Goal: Task Accomplishment & Management: Manage account settings

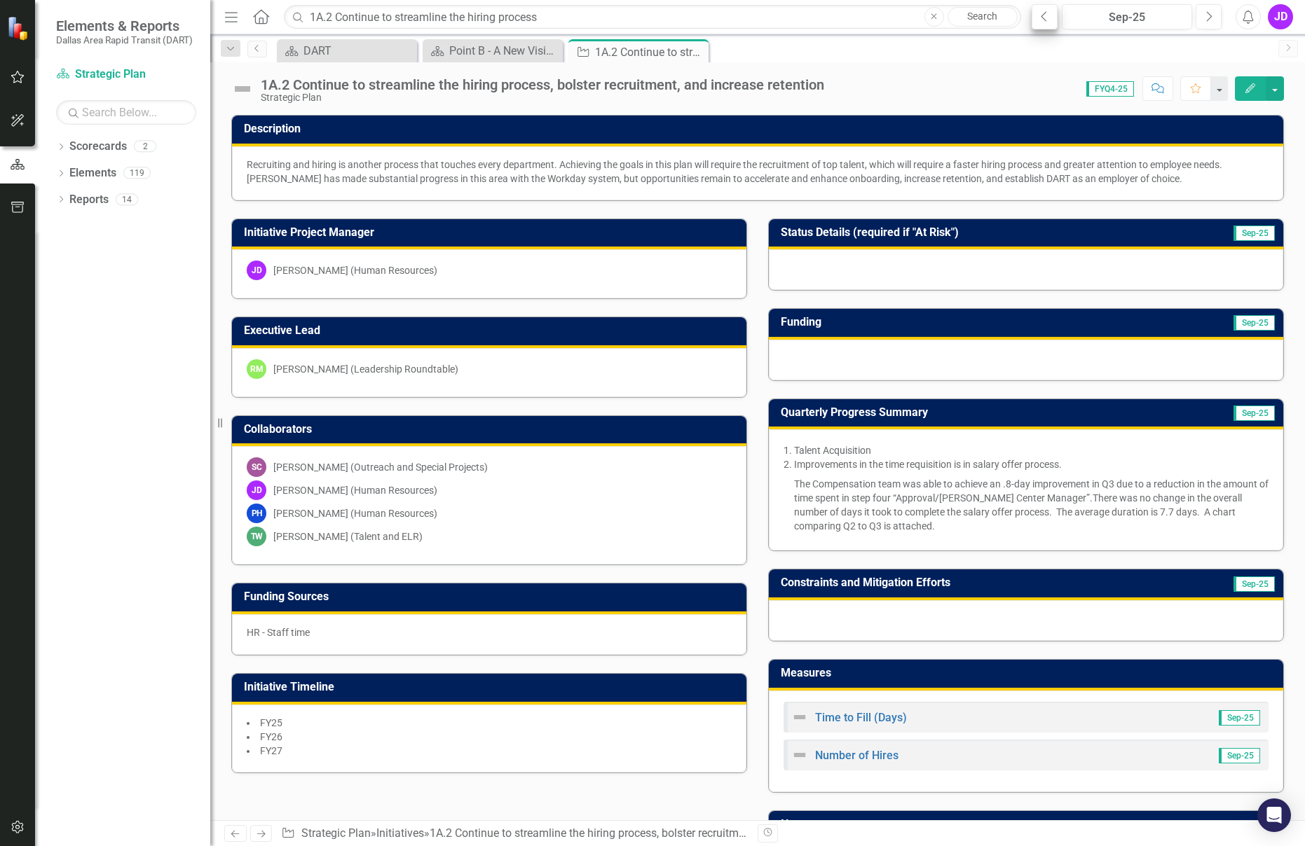
click at [1040, 14] on icon "Previous" at bounding box center [1044, 17] width 8 height 13
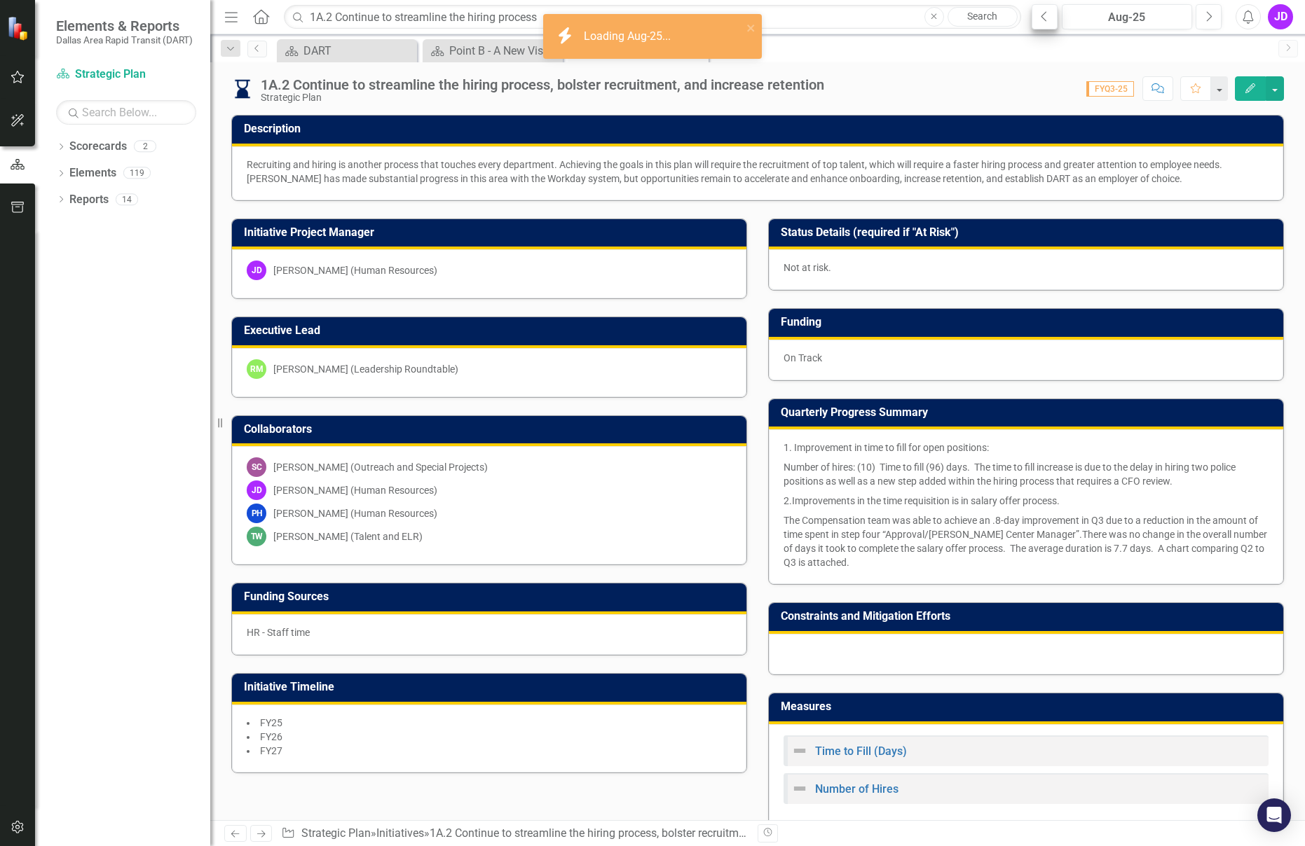
click at [1040, 14] on icon "Previous" at bounding box center [1044, 17] width 8 height 13
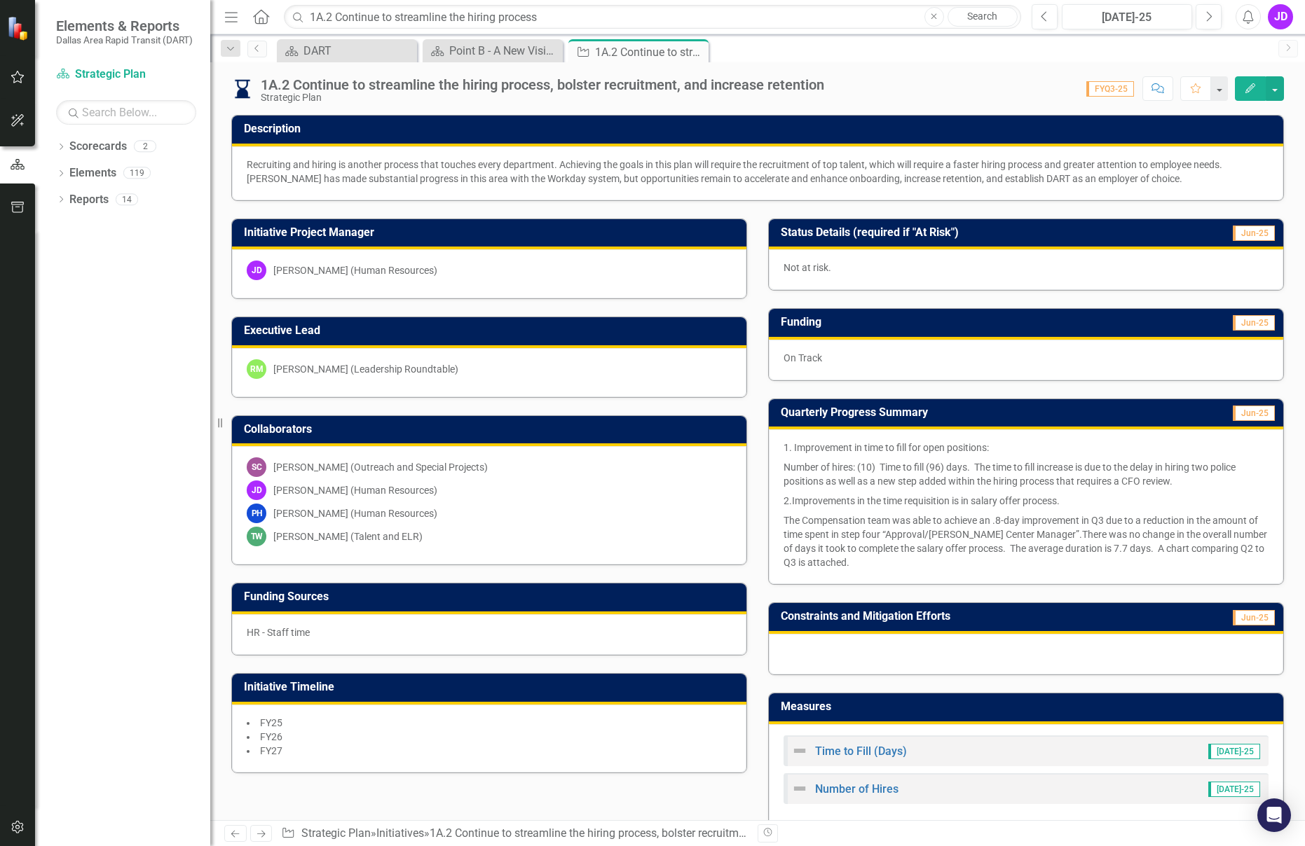
click at [930, 18] on button "Close" at bounding box center [934, 17] width 20 height 20
click at [486, 22] on input "text" at bounding box center [652, 17] width 737 height 25
paste input "2C.2 Develop and conduct training"
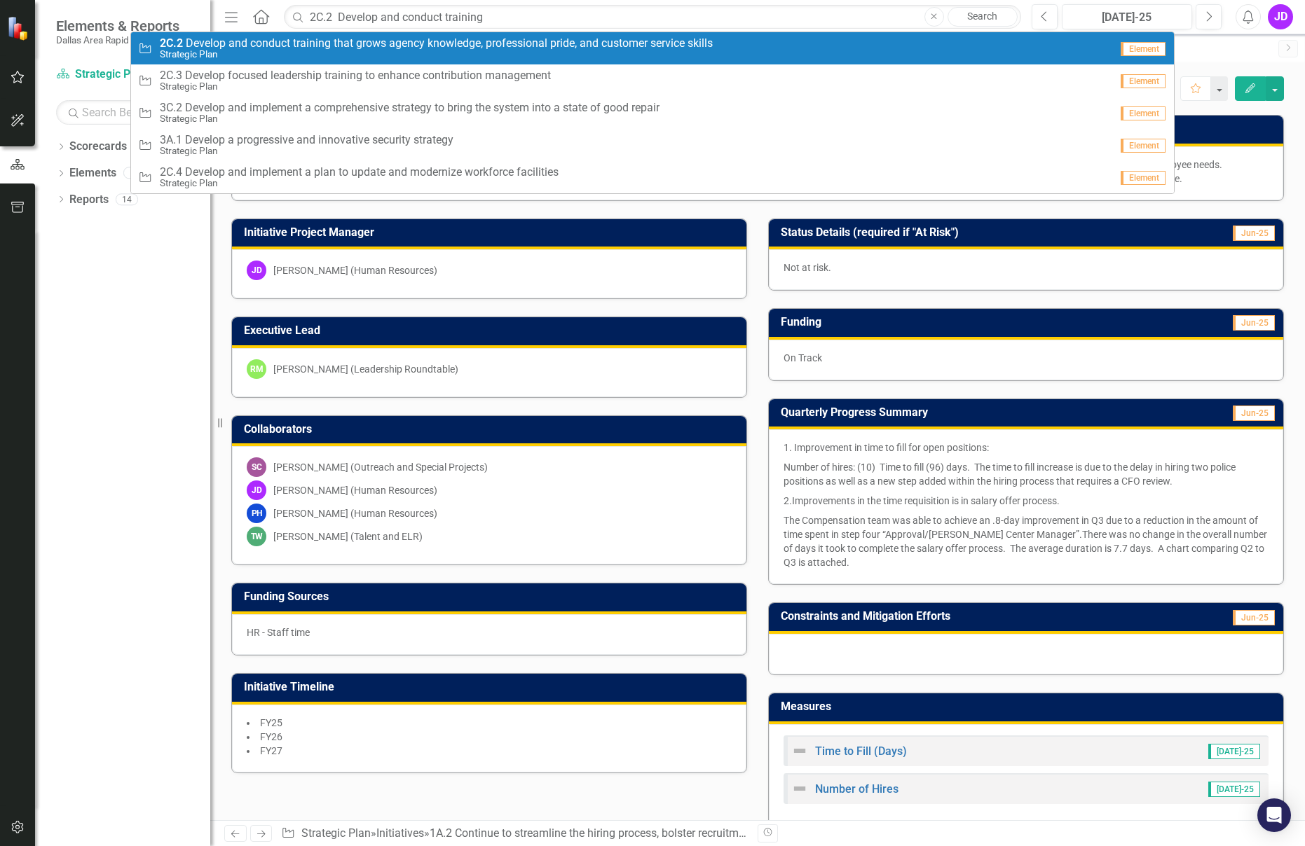
click at [422, 41] on span "2C.2 D e v e l o p a n d c o n d u c t t r a i n i n g t h a t g r o w s a g e …" at bounding box center [436, 43] width 553 height 13
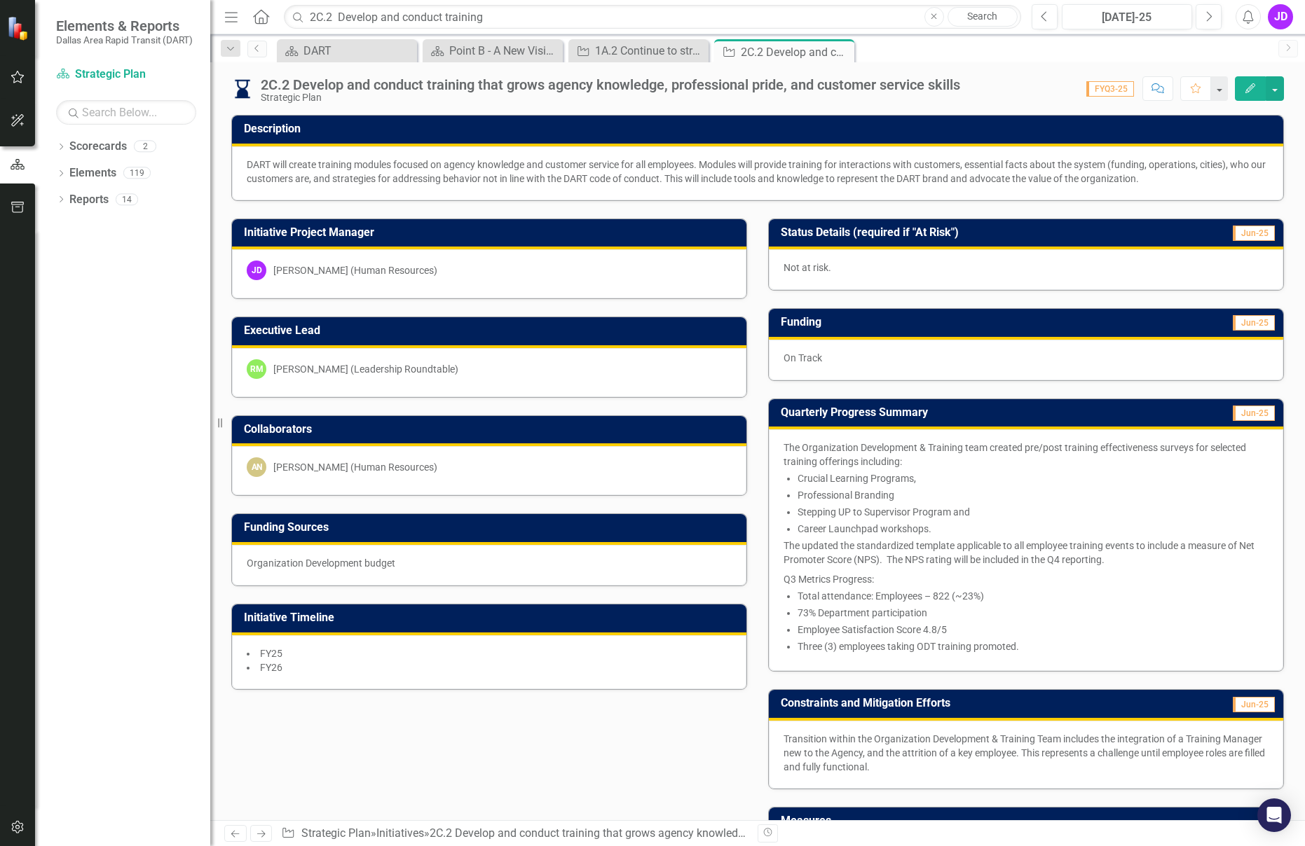
click at [924, 603] on p "Total attendance: Employees – 822 (~23%)" at bounding box center [1032, 596] width 471 height 14
click at [836, 446] on span "The Organization Development & Training team created pre/post training effectiv…" at bounding box center [1014, 454] width 462 height 25
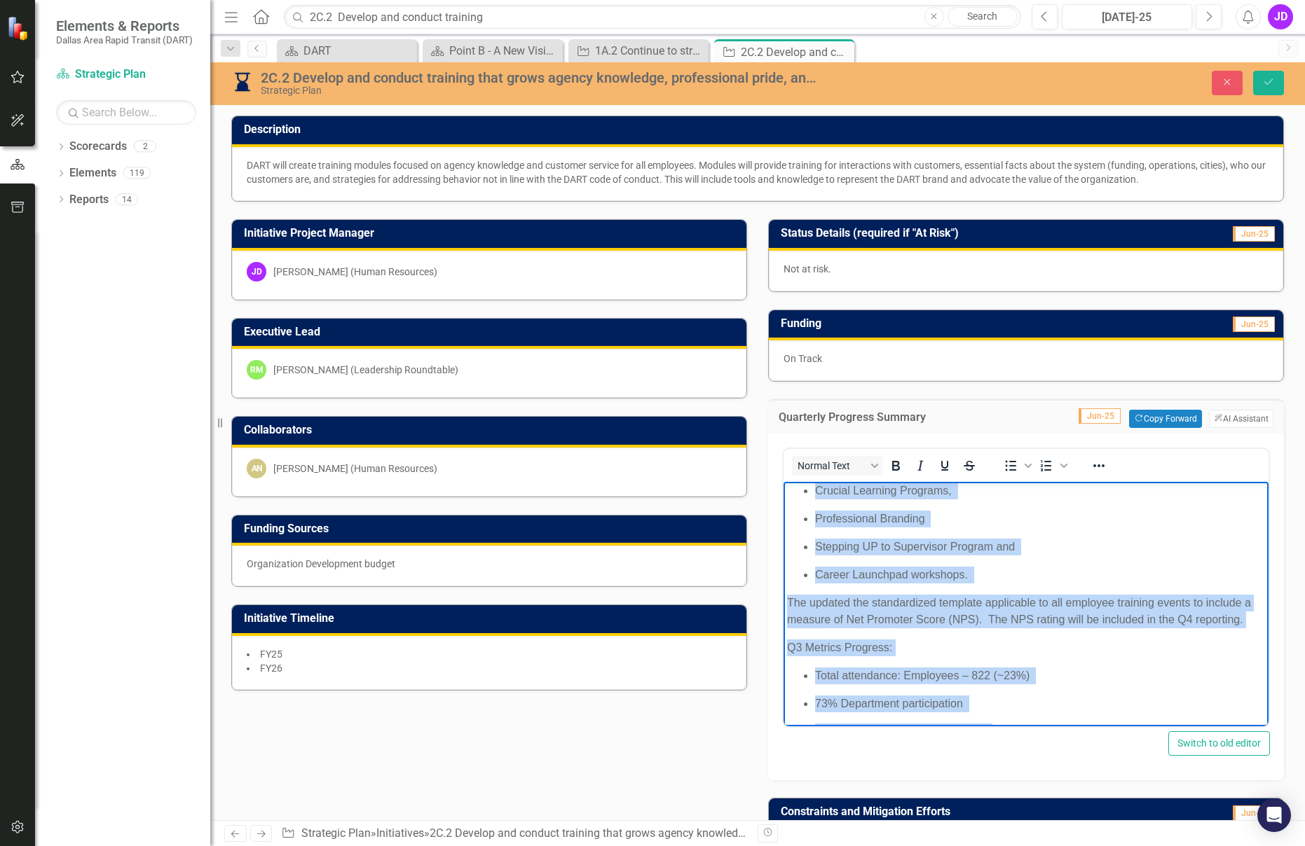
scroll to position [121, 0]
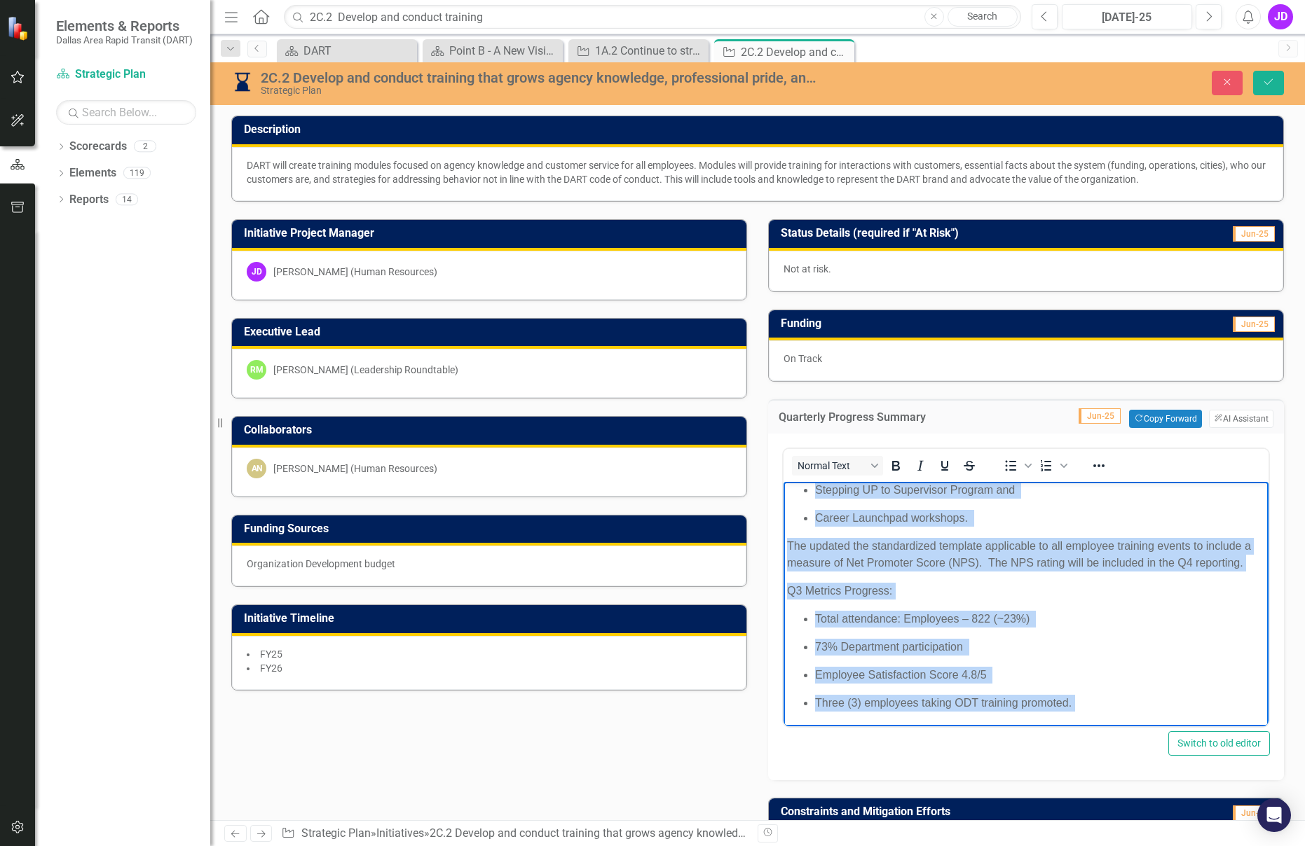
drag, startPoint x: 790, startPoint y: 494, endPoint x: 1113, endPoint y: 720, distance: 393.8
click at [1127, 727] on html "The Organization Development & Training team created pre/post training effectiv…" at bounding box center [1025, 552] width 485 height 349
copy body "he Organization Development & Training team created pre/post training effective…"
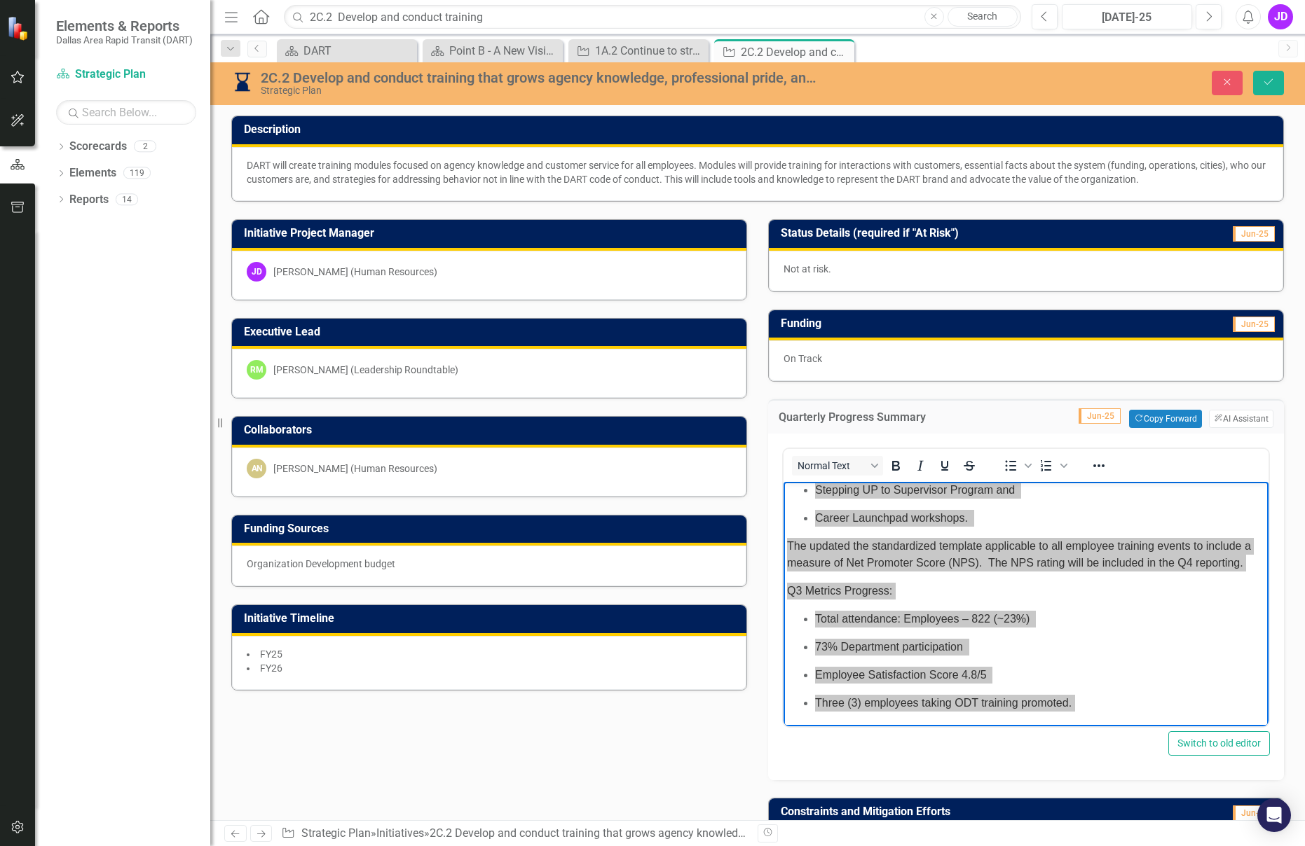
click at [867, 389] on div "Quarterly Progress Summary Jun-25 Copy Forward Copy Forward ClearPoint AI AI As…" at bounding box center [1025, 581] width 537 height 399
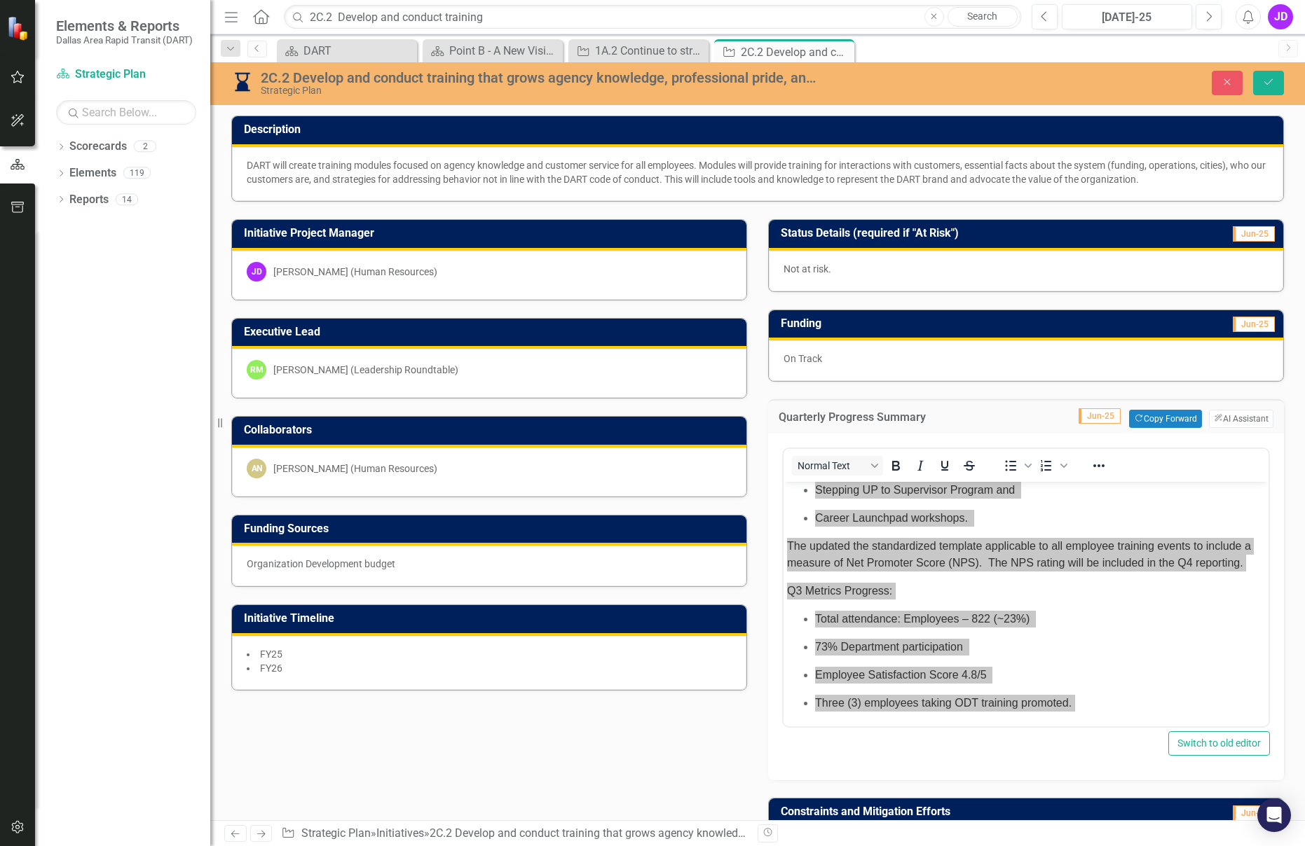
click at [605, 769] on div "Initiative Project Manager [PERSON_NAME] [PERSON_NAME] (Human Resources) Execut…" at bounding box center [757, 652] width 1073 height 900
click at [991, 418] on td "Jun-25 Copy Forward Copy Forward ClearPoint AI AI Assistant" at bounding box center [1132, 419] width 282 height 18
click at [1150, 419] on button "Copy Forward Copy Forward" at bounding box center [1165, 419] width 72 height 18
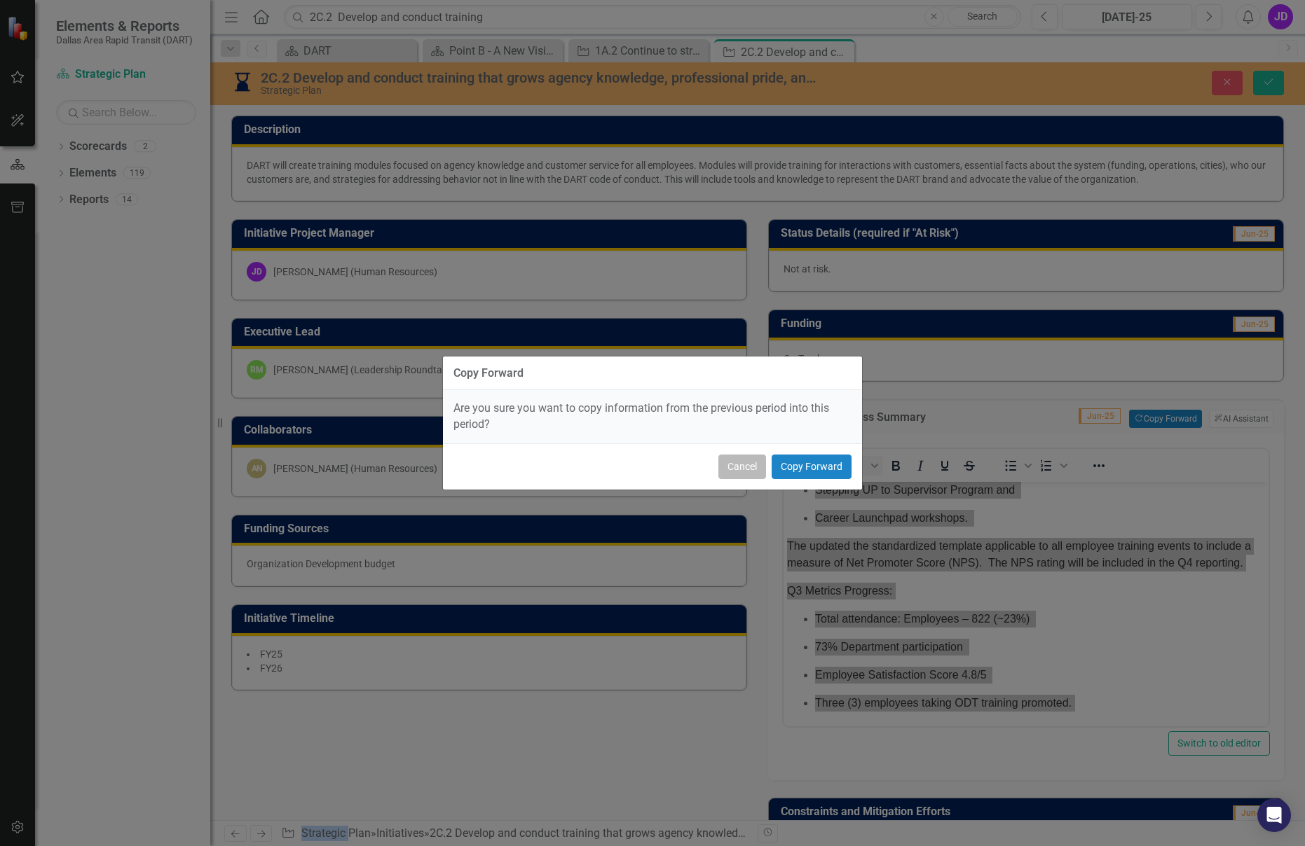
click at [755, 470] on button "Cancel" at bounding box center [742, 467] width 48 height 25
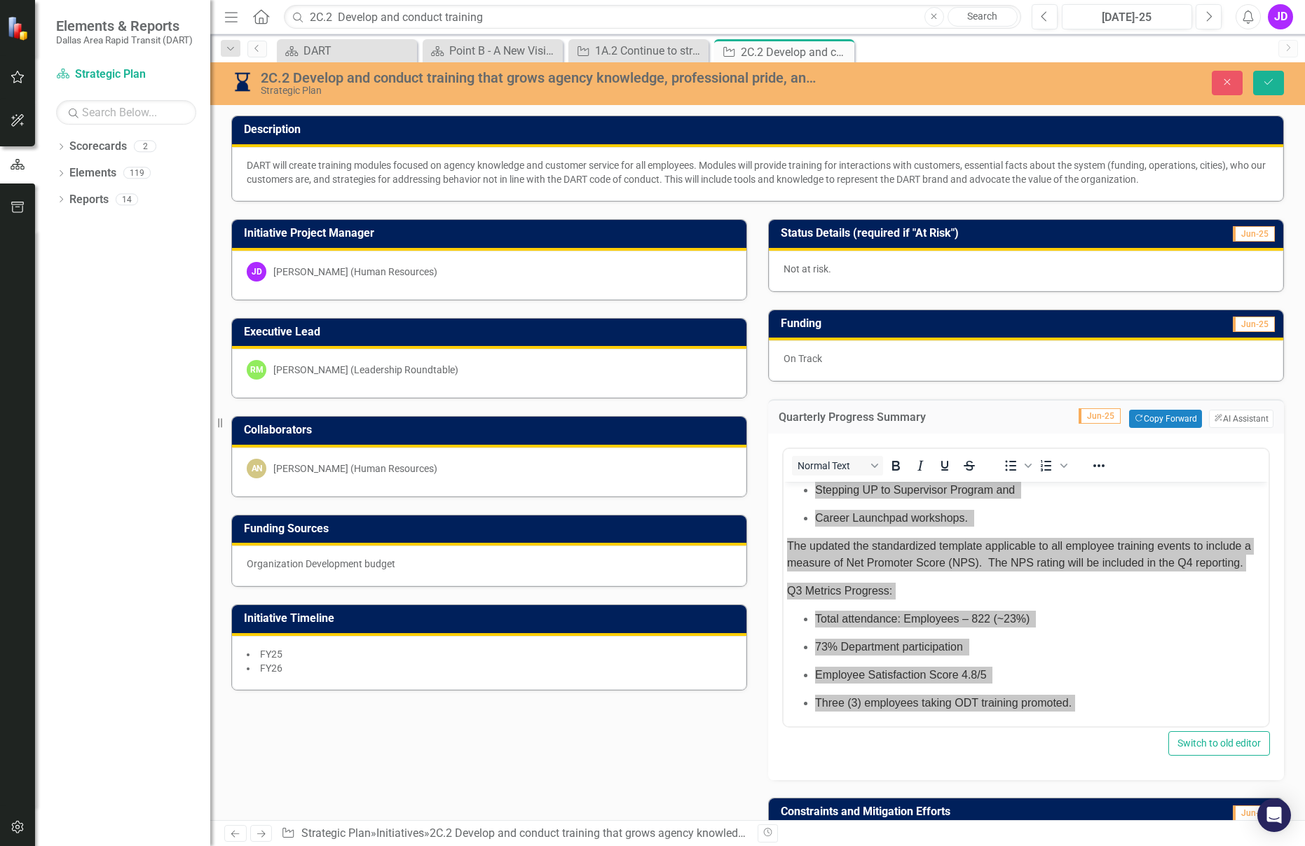
click at [986, 388] on div "Quarterly Progress Summary Jun-25 Copy Forward Copy Forward ClearPoint AI AI As…" at bounding box center [1025, 581] width 537 height 399
click at [1267, 83] on icon "Save" at bounding box center [1268, 82] width 13 height 10
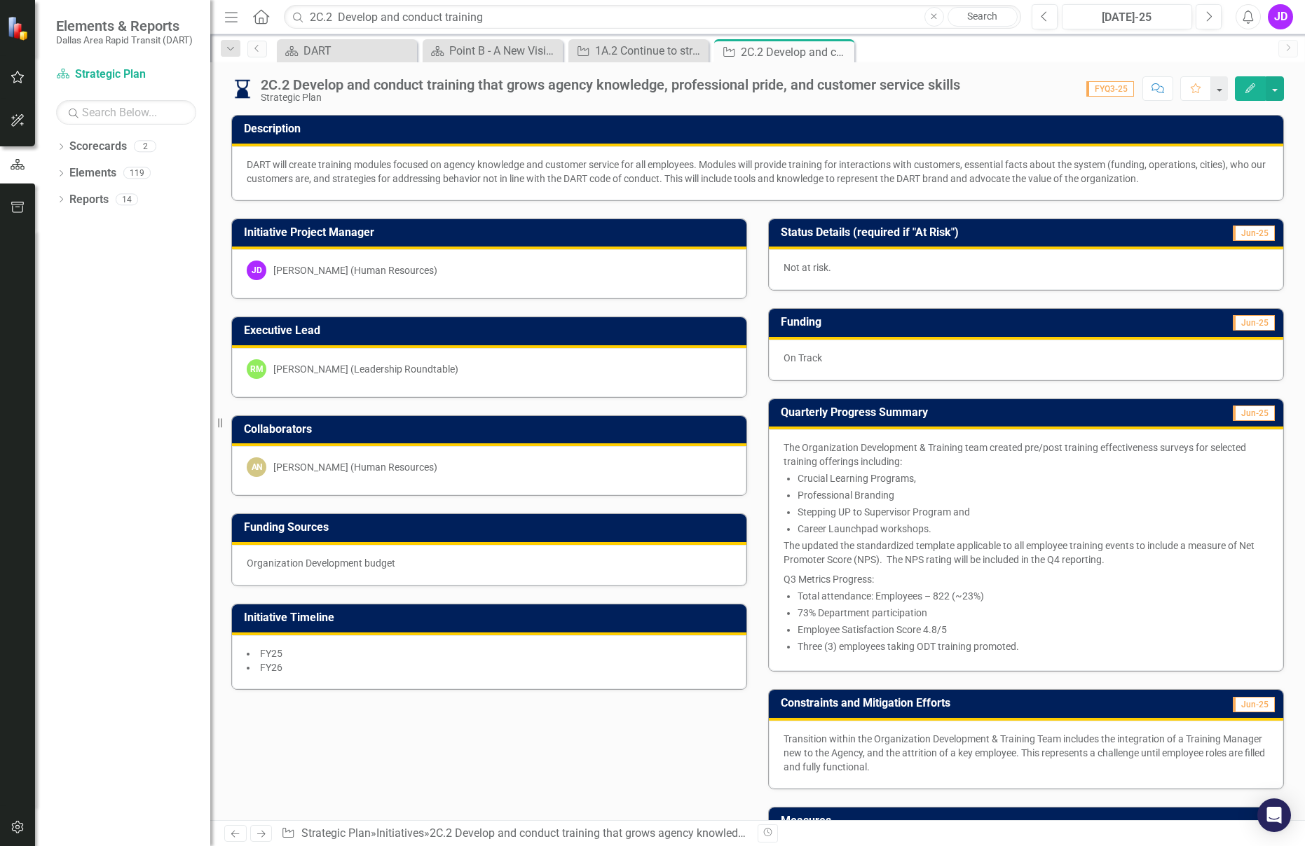
click at [907, 526] on span "Career Launchpad workshops." at bounding box center [864, 528] width 134 height 11
drag, startPoint x: 779, startPoint y: 443, endPoint x: 900, endPoint y: 459, distance: 121.6
click at [900, 459] on p "The Organization Development & Training team created pre/post training effectiv…" at bounding box center [1025, 455] width 485 height 28
click at [874, 455] on span "The Organization Development & Training team created pre/post training effectiv…" at bounding box center [1014, 454] width 462 height 25
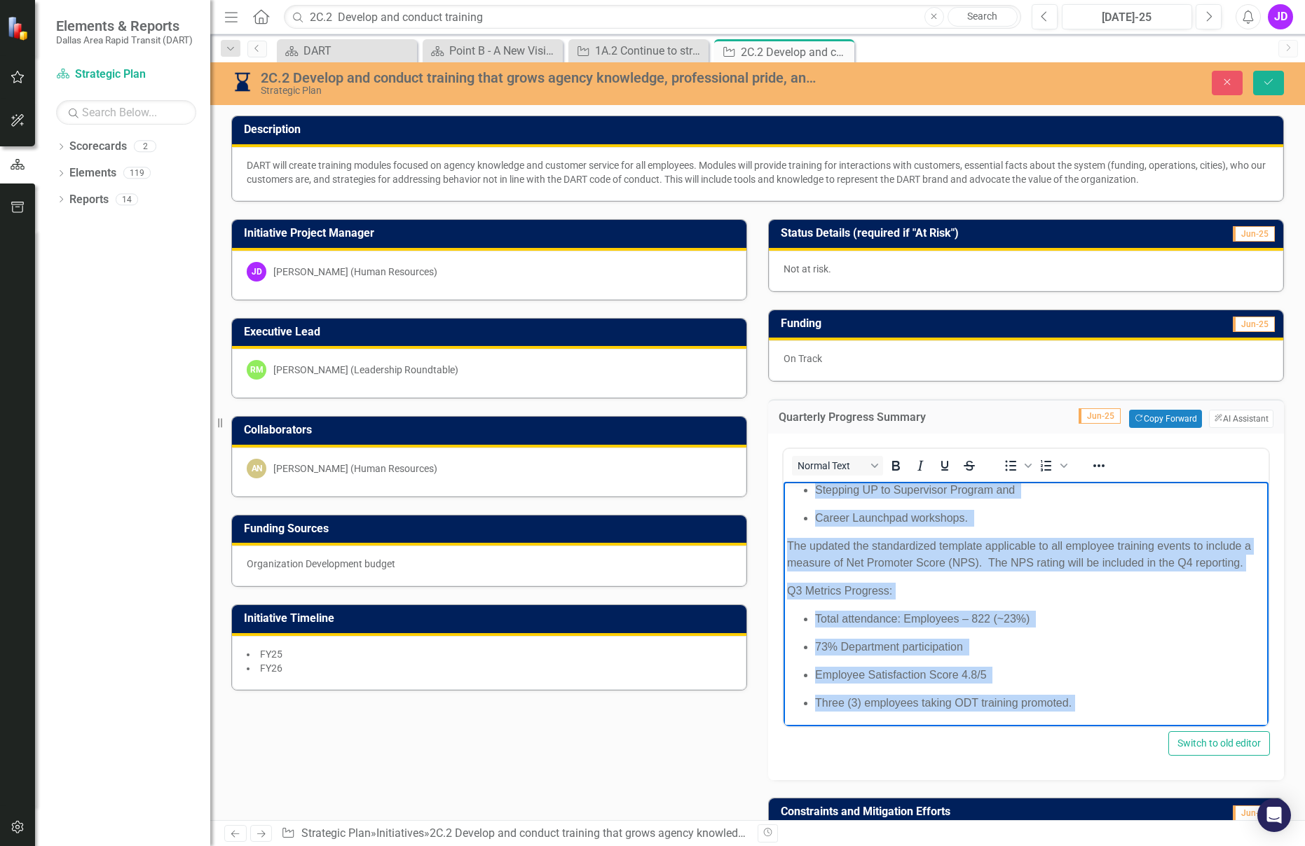
drag, startPoint x: 790, startPoint y: 495, endPoint x: 1178, endPoint y: 724, distance: 450.7
click at [1187, 727] on html "The Organization Development & Training team created pre/post training effectiv…" at bounding box center [1025, 552] width 485 height 349
copy body "he Organization Development & Training team created pre/post training effective…"
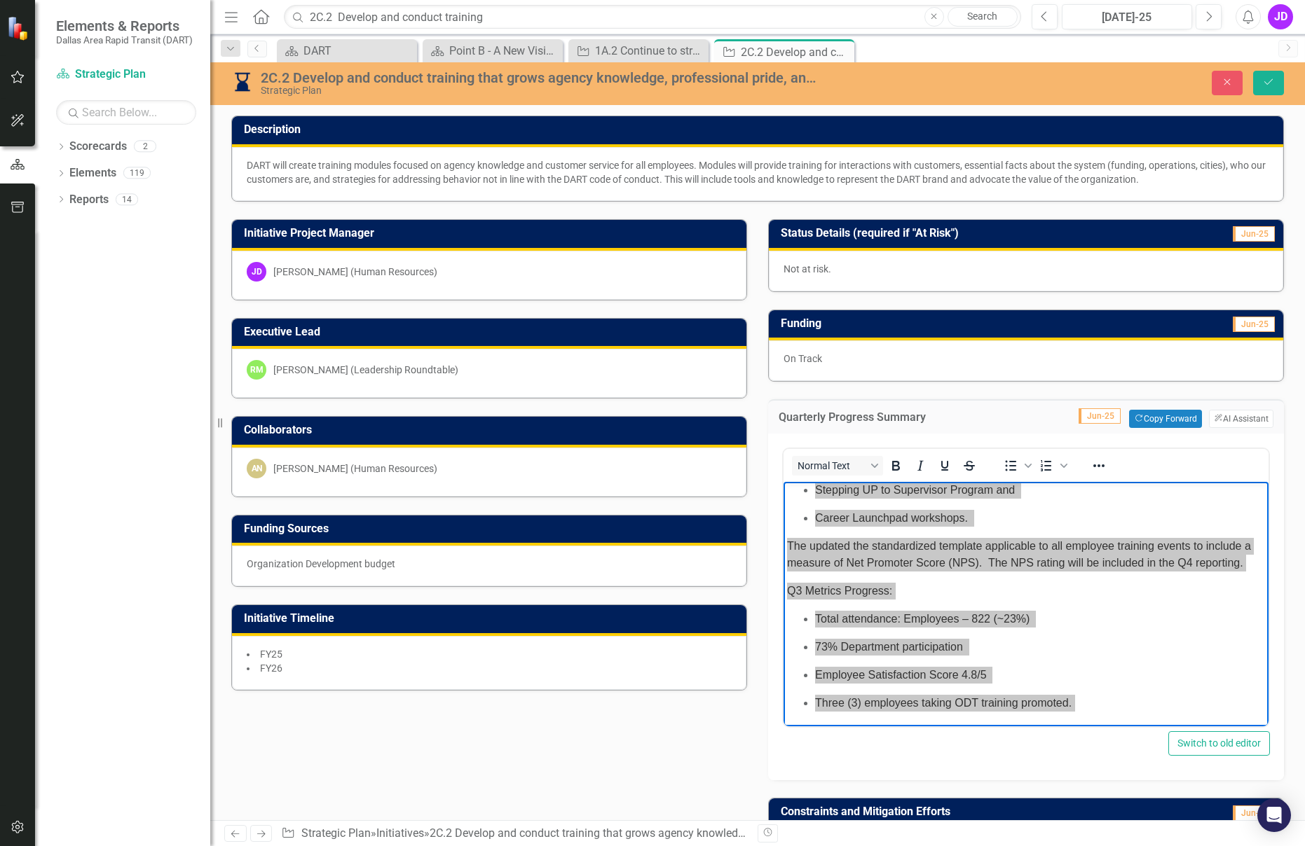
click at [1016, 413] on td "Jun-25 Copy Forward Copy Forward ClearPoint AI AI Assistant" at bounding box center [1132, 419] width 282 height 18
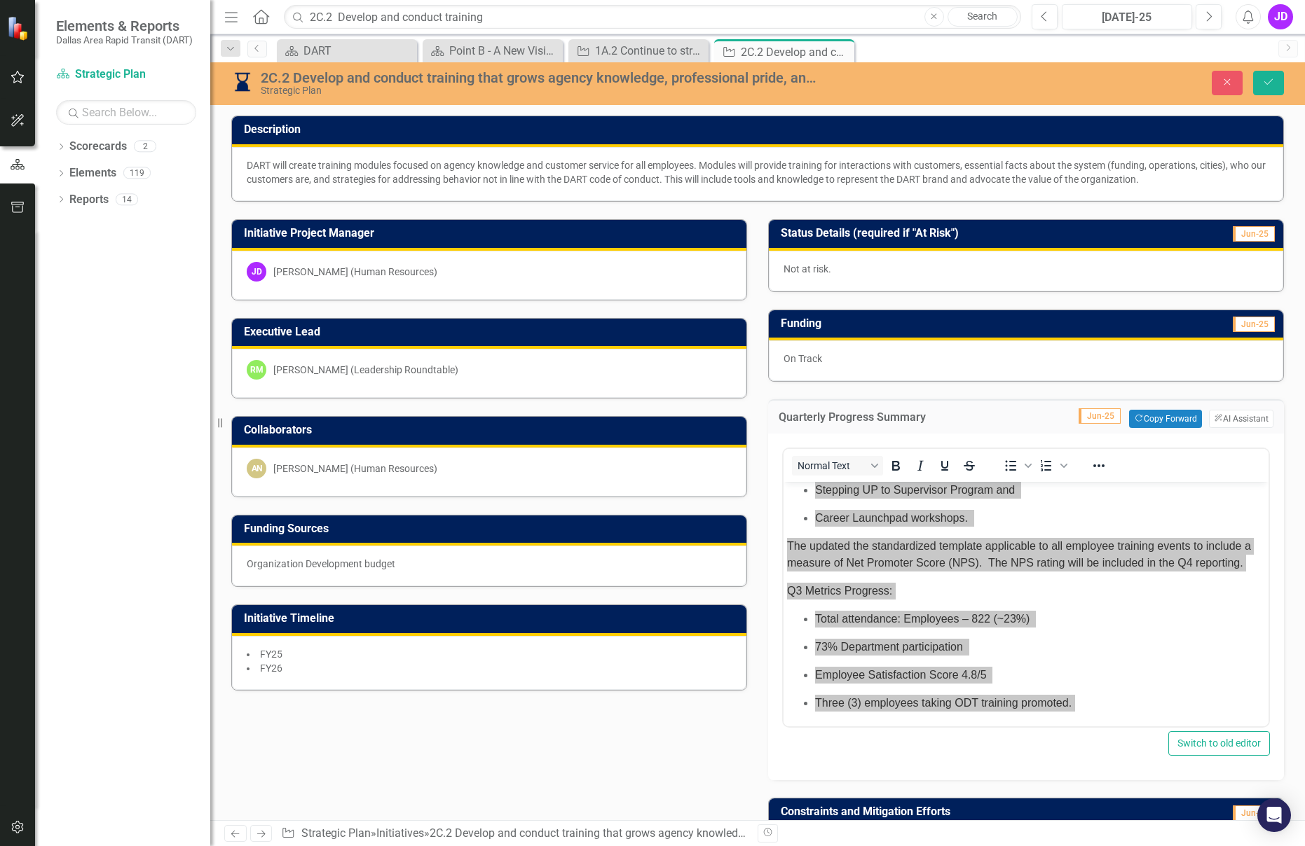
click at [1016, 413] on td "Jun-25 Copy Forward Copy Forward ClearPoint AI AI Assistant" at bounding box center [1132, 419] width 282 height 18
click at [983, 400] on div "Quarterly Progress Summary Jun-25 Copy Forward Copy Forward ClearPoint AI AI As…" at bounding box center [1026, 416] width 516 height 34
click at [848, 414] on h3 "Quarterly Progress Summary" at bounding box center [884, 417] width 213 height 13
click at [663, 748] on div "Initiative Project Manager [PERSON_NAME] [PERSON_NAME] (Human Resources) Execut…" at bounding box center [757, 652] width 1073 height 900
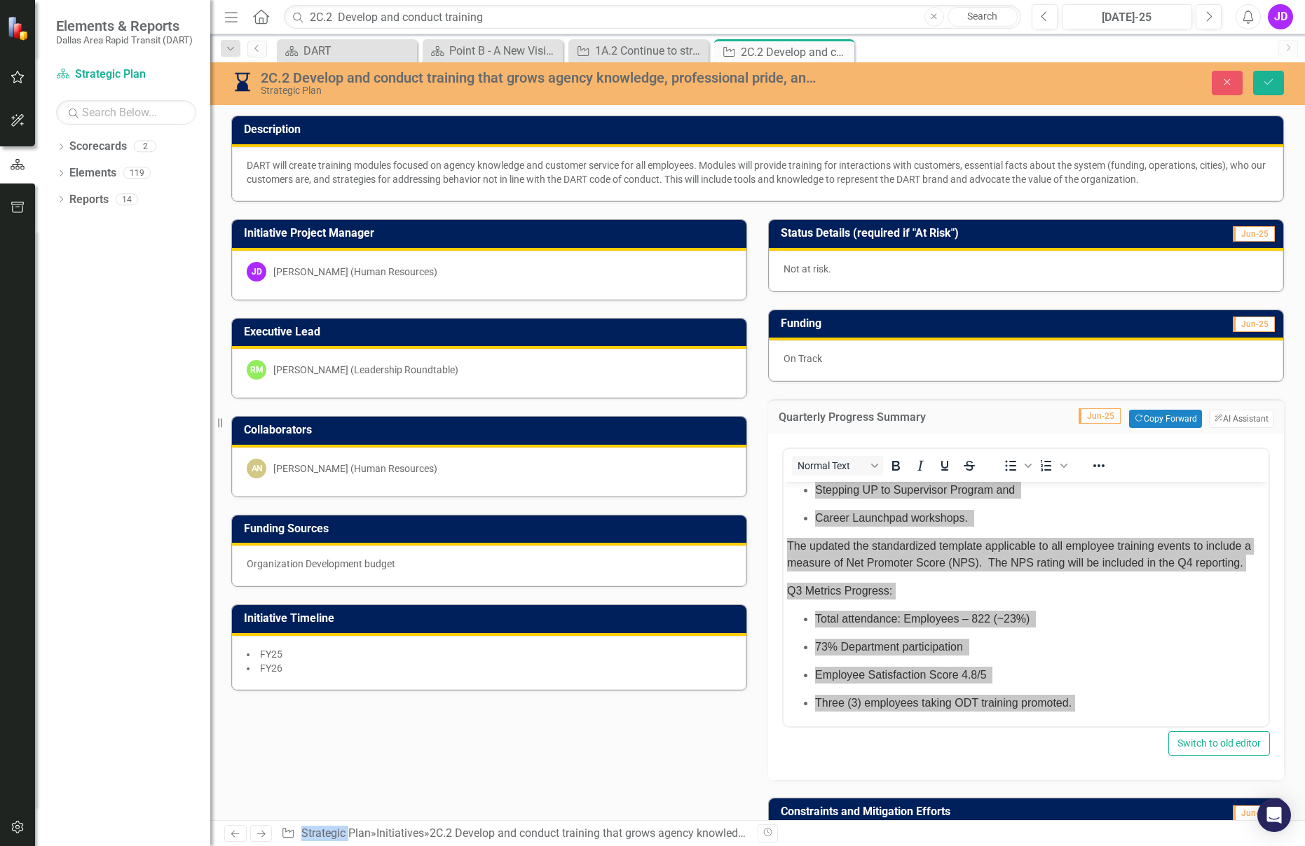
click at [663, 748] on div "Initiative Project Manager [PERSON_NAME] [PERSON_NAME] (Human Resources) Execut…" at bounding box center [757, 652] width 1073 height 900
click at [507, 623] on h3 "Initiative Timeline" at bounding box center [491, 618] width 495 height 13
click at [508, 741] on div "Initiative Project Manager [PERSON_NAME] [PERSON_NAME] (Human Resources) Execut…" at bounding box center [757, 652] width 1073 height 900
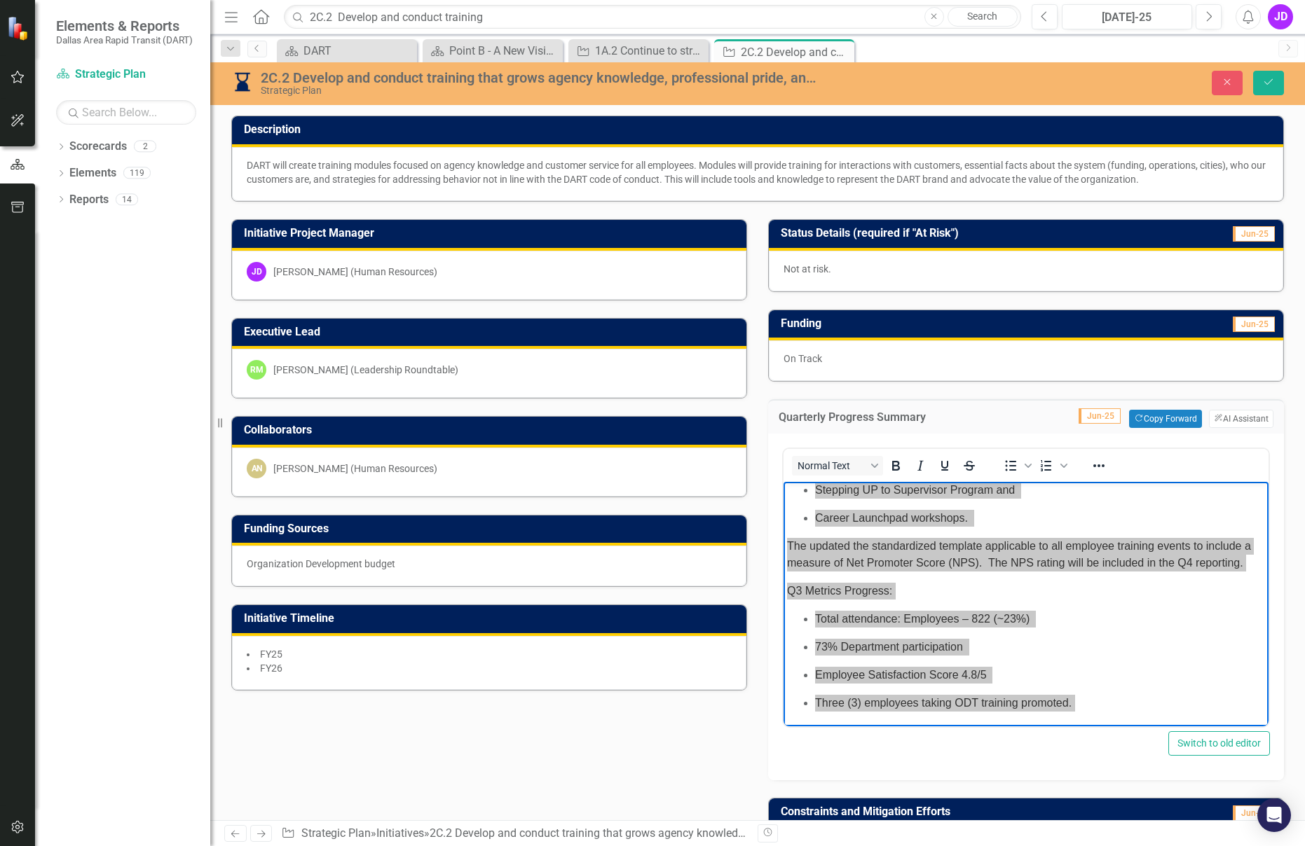
click at [496, 736] on div "Initiative Project Manager [PERSON_NAME] [PERSON_NAME] (Human Resources) Execut…" at bounding box center [757, 652] width 1073 height 900
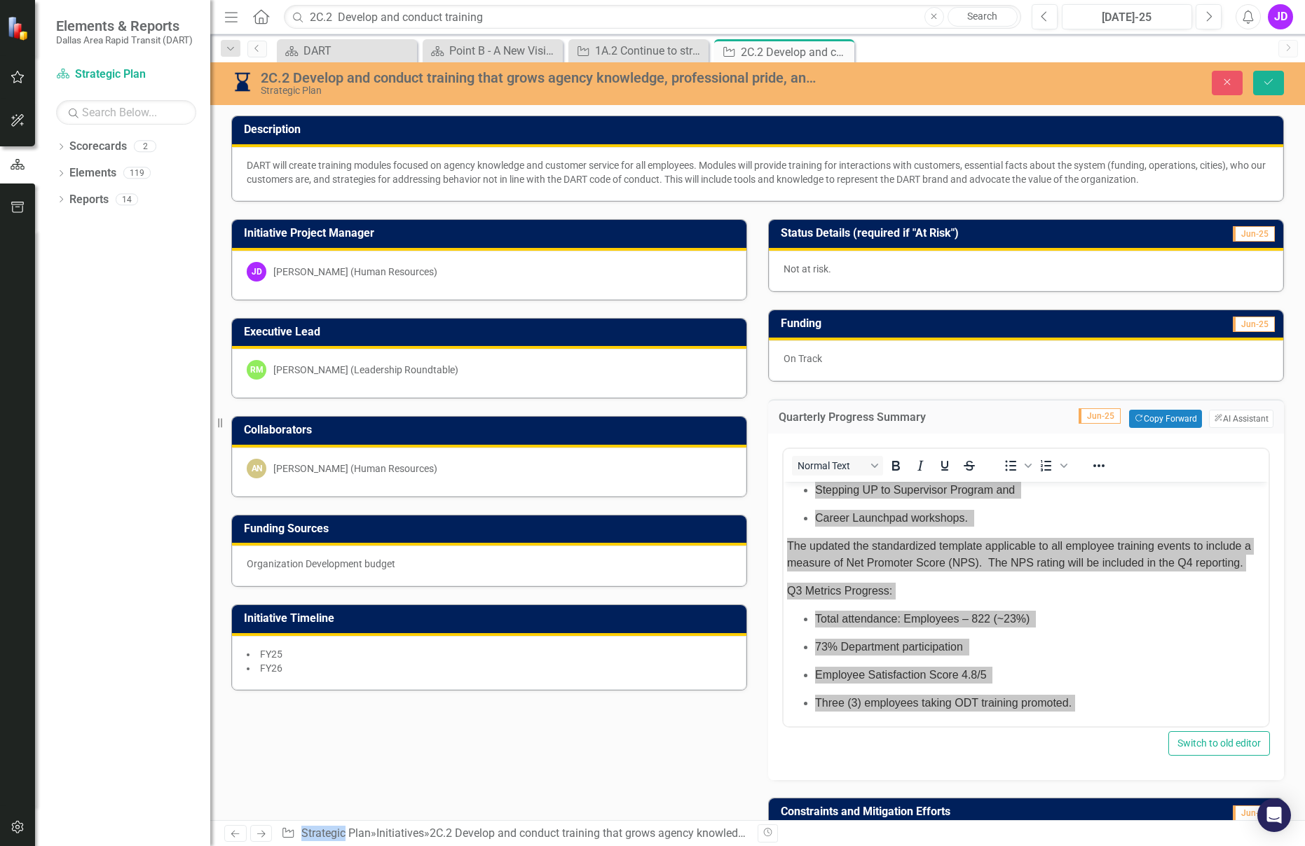
click at [497, 736] on div "Initiative Project Manager [PERSON_NAME] [PERSON_NAME] (Human Resources) Execut…" at bounding box center [757, 652] width 1073 height 900
click at [1258, 88] on button "Save" at bounding box center [1268, 83] width 31 height 25
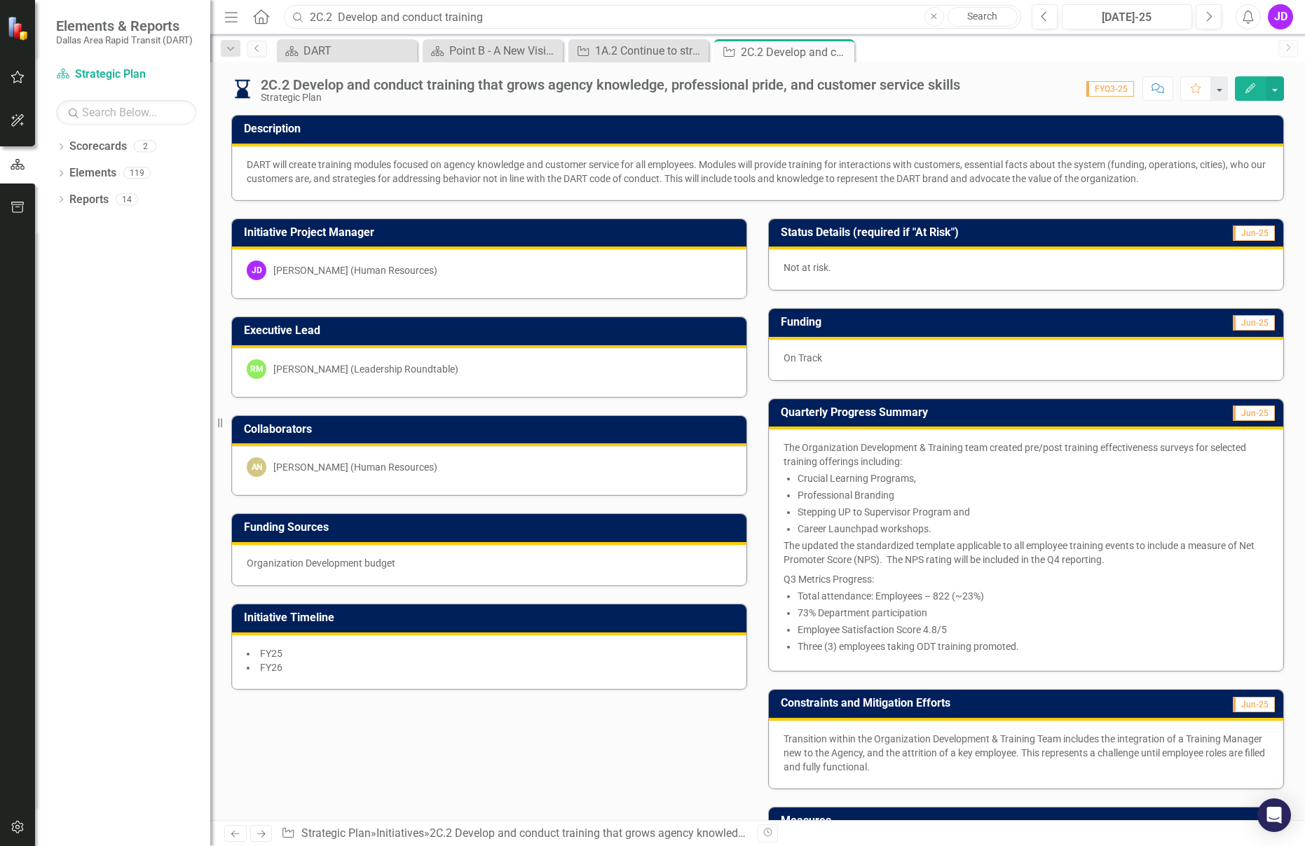
click at [497, 18] on input "2C.2 Develop and conduct training" at bounding box center [652, 17] width 737 height 25
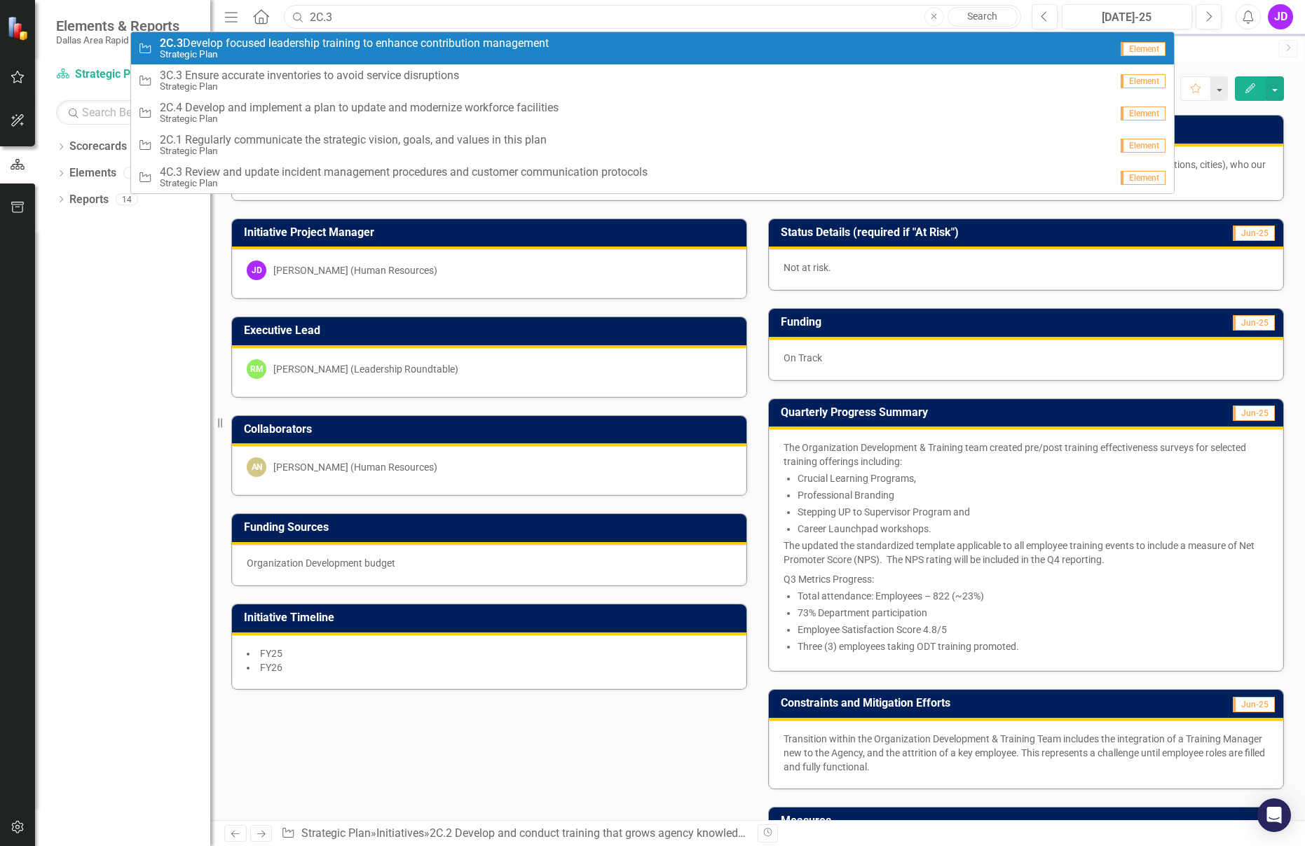
type input "2C.3"
click at [235, 38] on span "2C.3 Develop focused leadership training to enhance contribution management" at bounding box center [354, 43] width 389 height 13
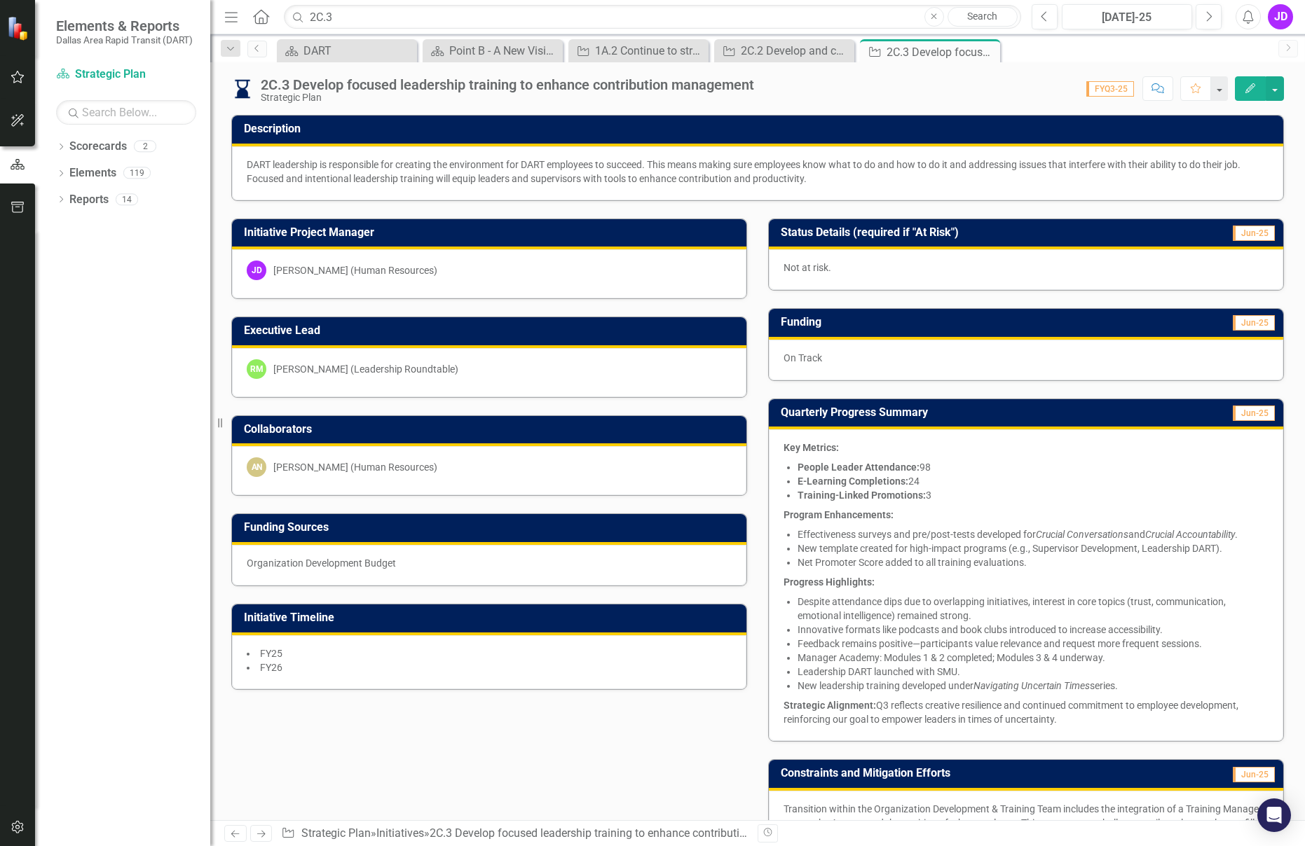
click at [830, 413] on h3 "Quarterly Progress Summary" at bounding box center [972, 412] width 383 height 13
click at [806, 455] on p "Key Metrics:" at bounding box center [1025, 449] width 485 height 17
click at [809, 418] on h3 "Quarterly Progress Summary" at bounding box center [972, 412] width 383 height 13
click at [816, 408] on h3 "Quarterly Progress Summary" at bounding box center [972, 412] width 383 height 13
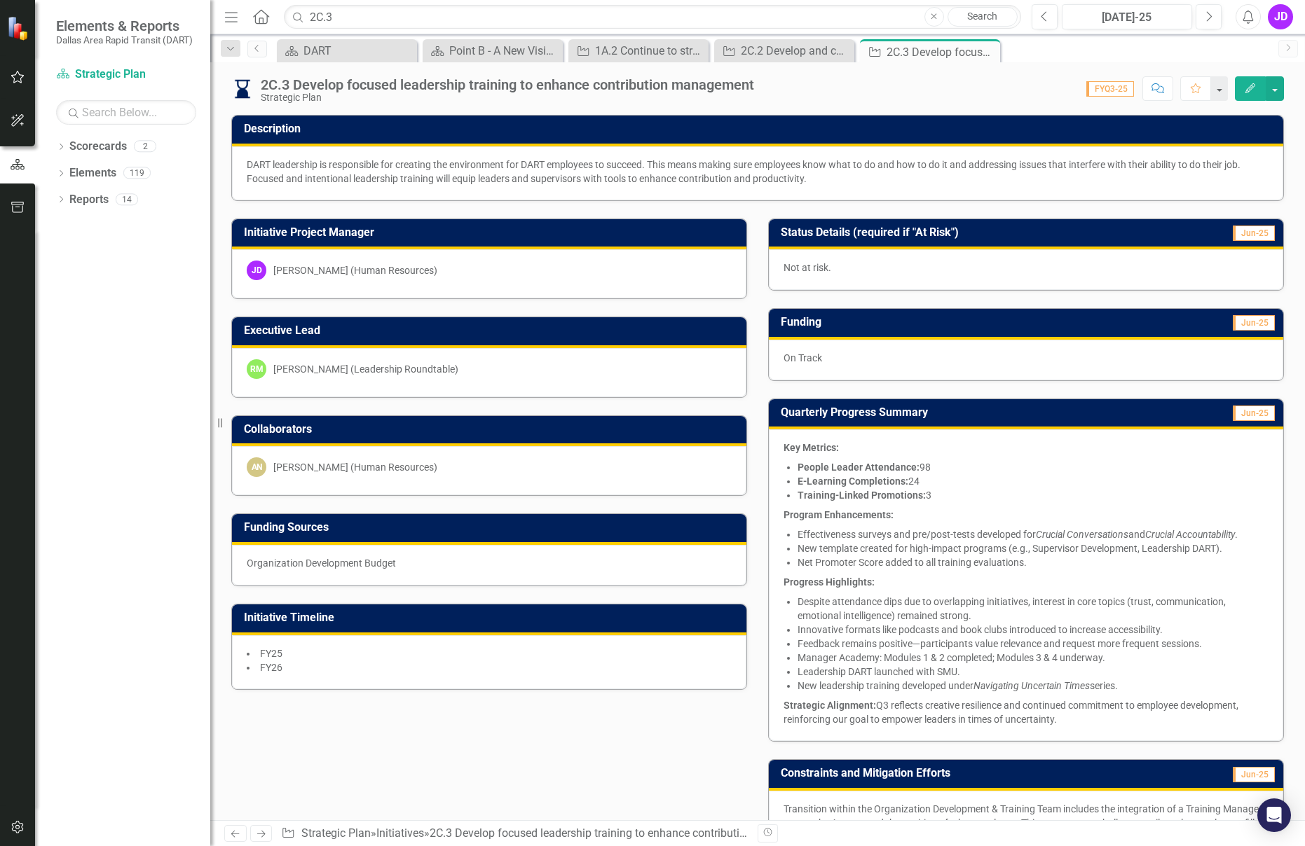
click at [816, 408] on h3 "Quarterly Progress Summary" at bounding box center [972, 412] width 383 height 13
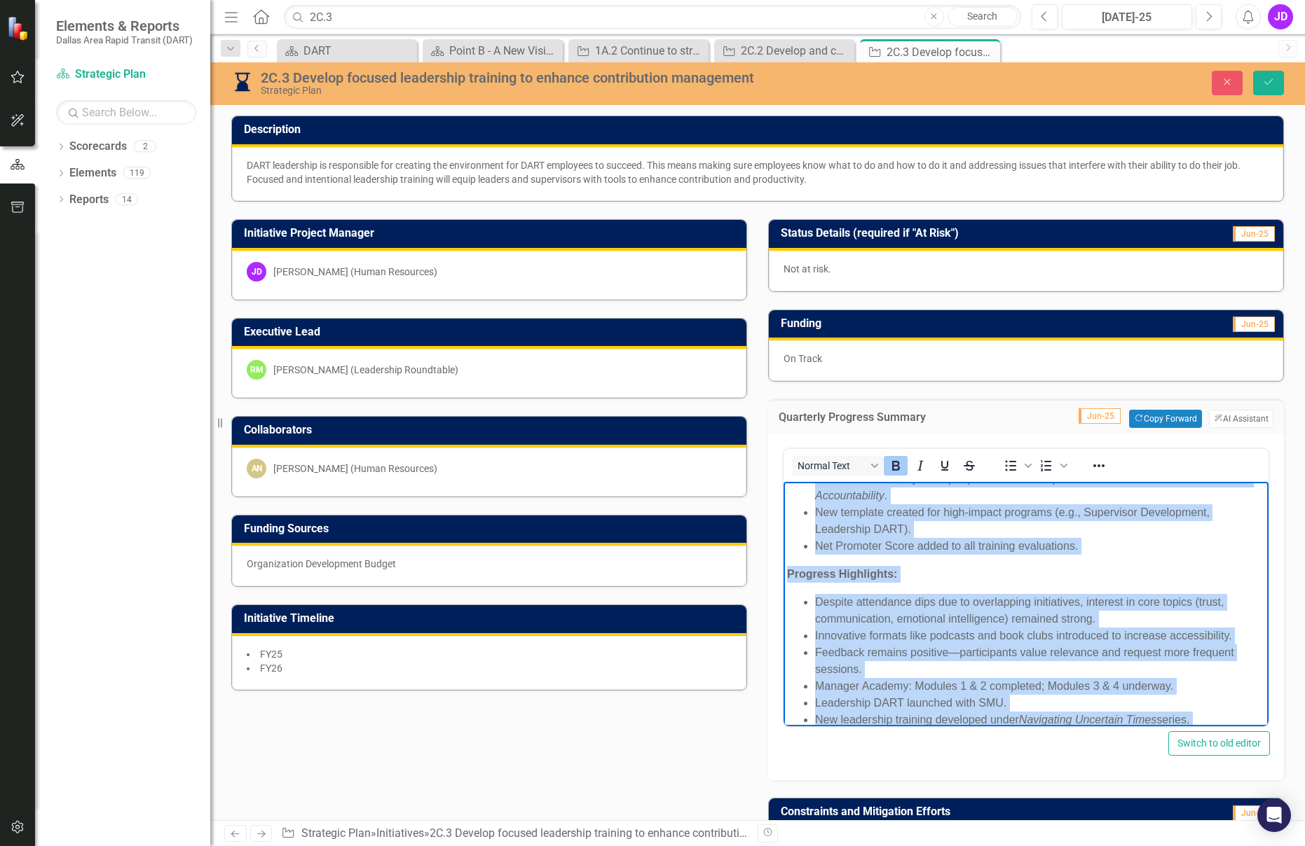
scroll to position [194, 0]
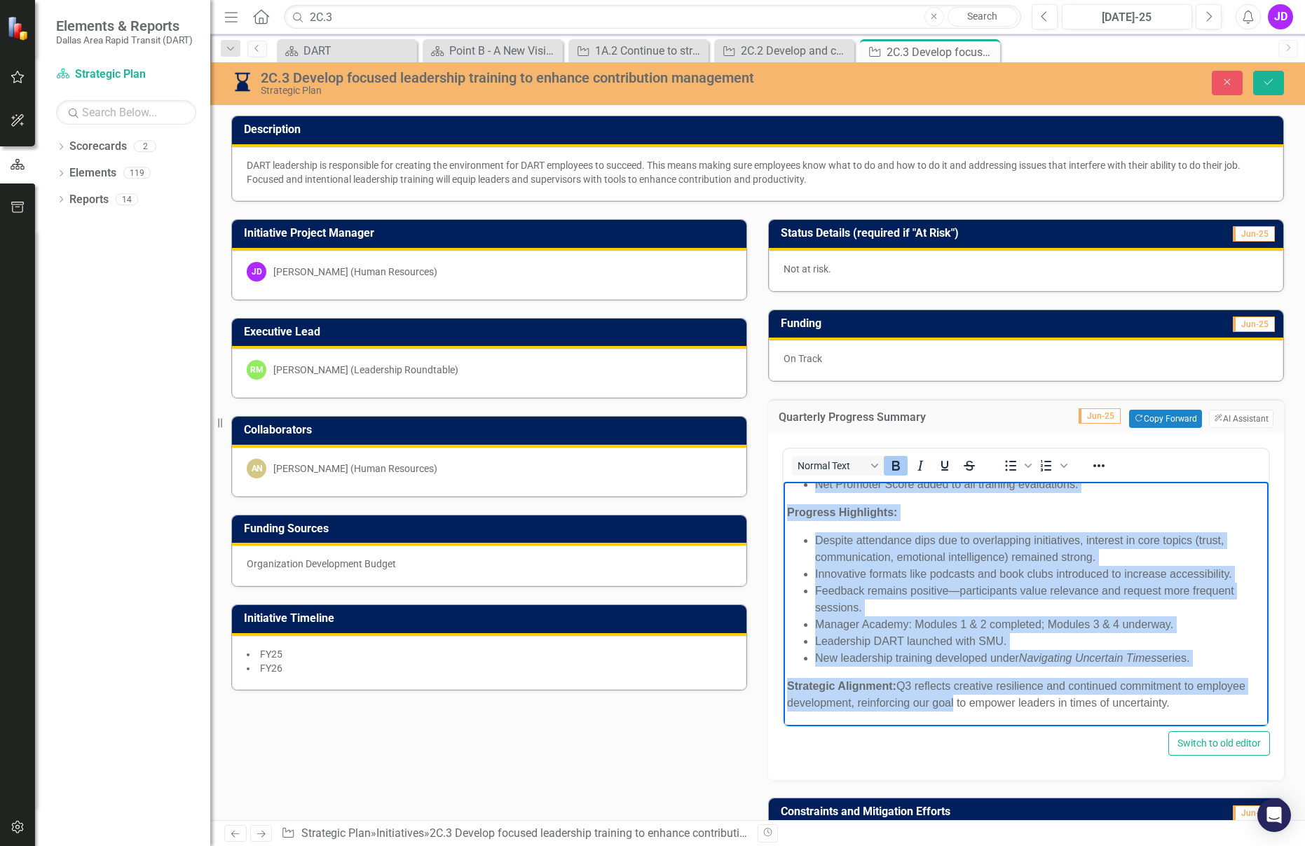
drag, startPoint x: 790, startPoint y: 494, endPoint x: 1155, endPoint y: 684, distance: 411.5
click at [1246, 710] on body "Key Metrics: People Leader Attendance: 98 E-Learning Completions: 24 Training-L…" at bounding box center [1025, 507] width 485 height 439
copy body "Lor Ipsumdo: Sitame Consec Adipiscing: 69 E-Seddoeiu Temporincid: 59 Utlabore-E…"
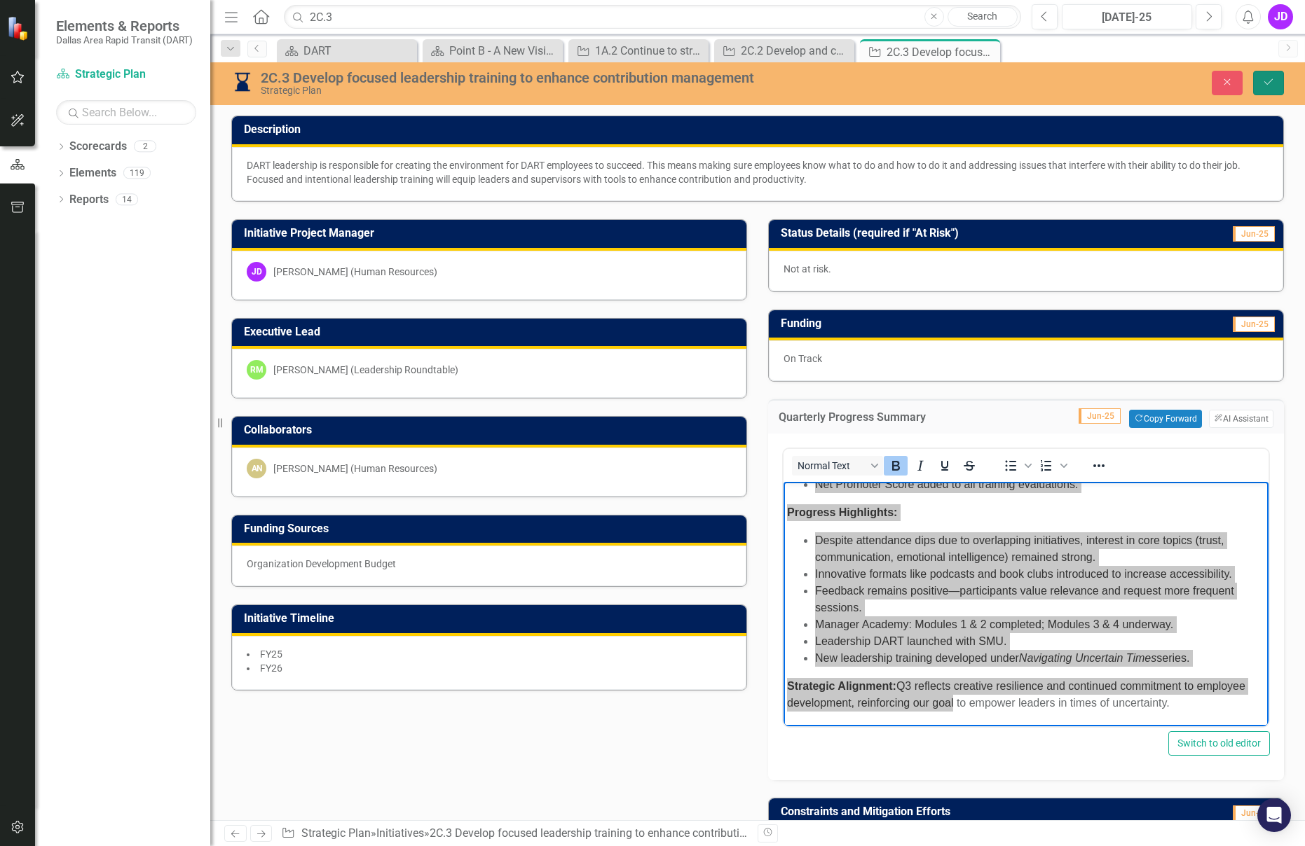
click at [1279, 80] on button "Save" at bounding box center [1268, 83] width 31 height 25
